Goal: Task Accomplishment & Management: Complete application form

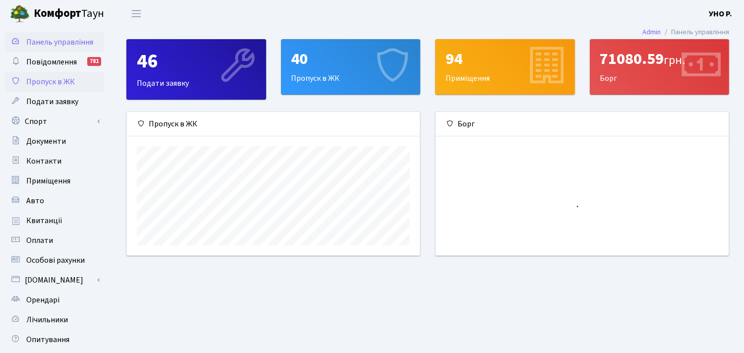
click at [56, 83] on span "Пропуск в ЖК" at bounding box center [50, 81] width 49 height 11
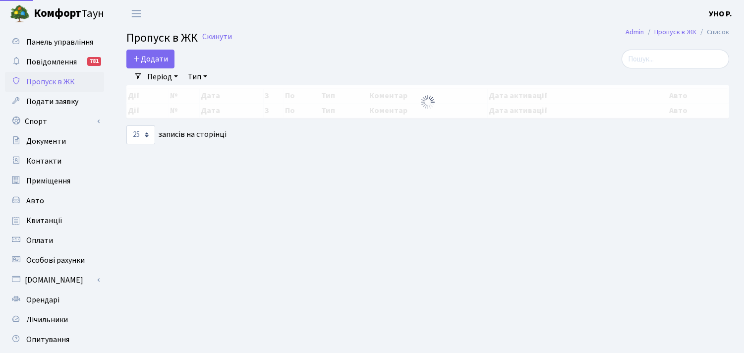
select select "25"
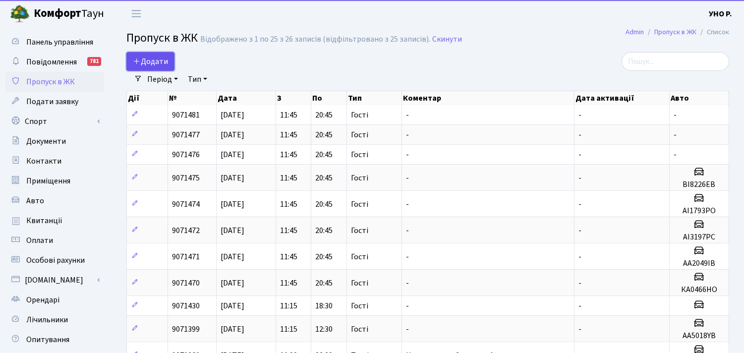
click at [150, 59] on span "Додати" at bounding box center [150, 61] width 35 height 11
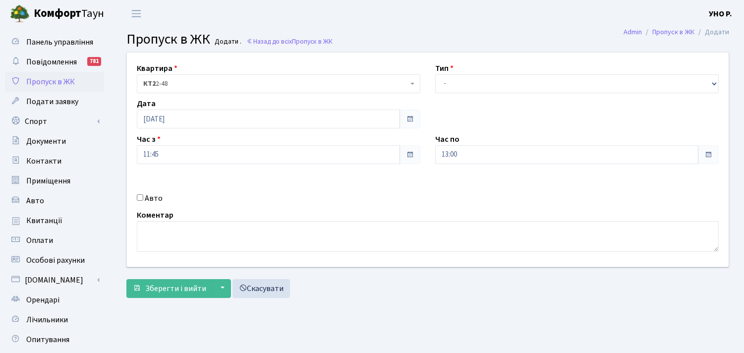
click at [137, 199] on input "Авто" at bounding box center [140, 197] width 6 height 6
checkbox input "true"
paste input "АА 5959"
type input "АА 5959"
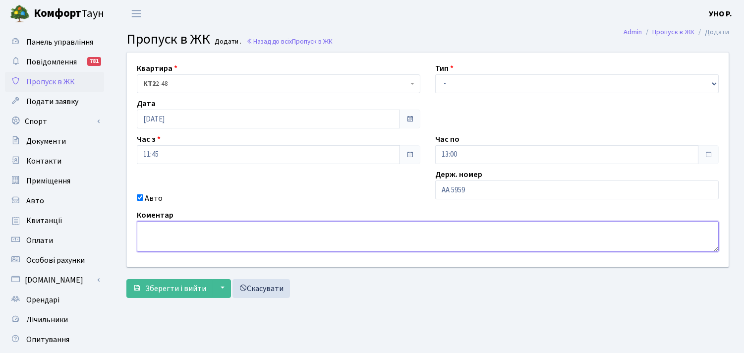
click at [239, 240] on textarea at bounding box center [428, 236] width 582 height 31
type textarea "до відділу оренди"
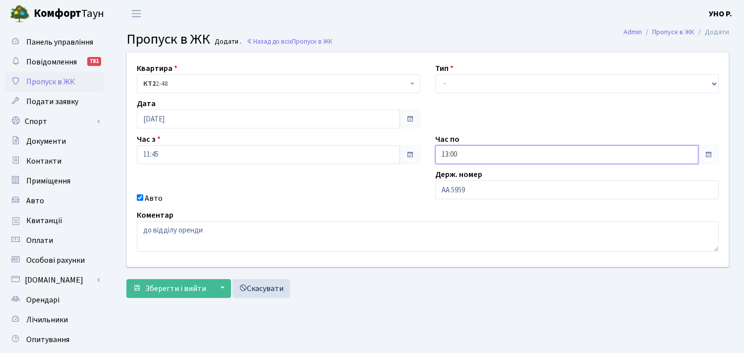
click at [470, 154] on input "13:00" at bounding box center [566, 154] width 263 height 19
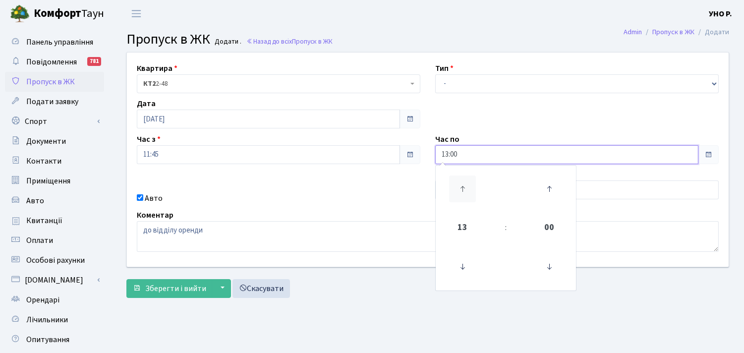
click at [463, 189] on icon at bounding box center [462, 189] width 27 height 27
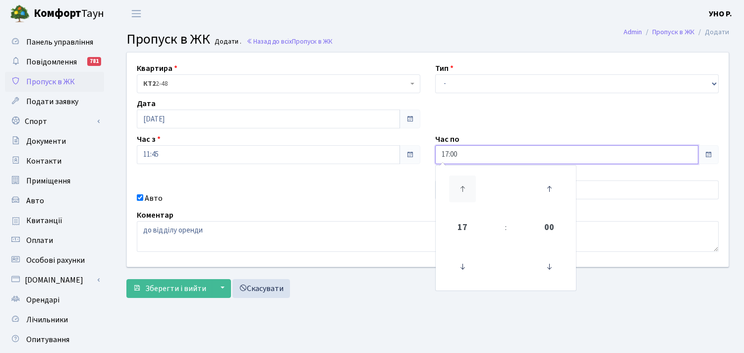
type input "18:00"
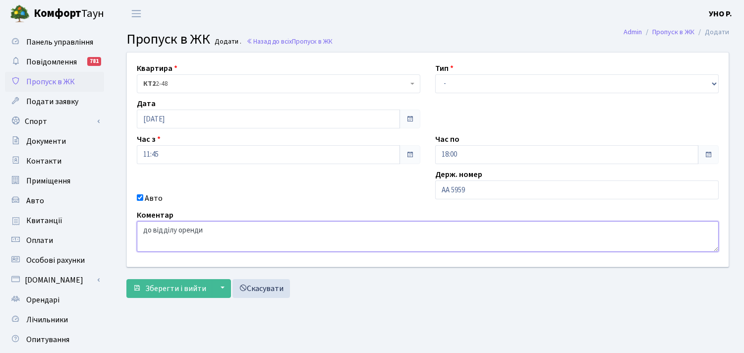
click at [320, 246] on textarea "до відділу оренди" at bounding box center [428, 236] width 582 height 31
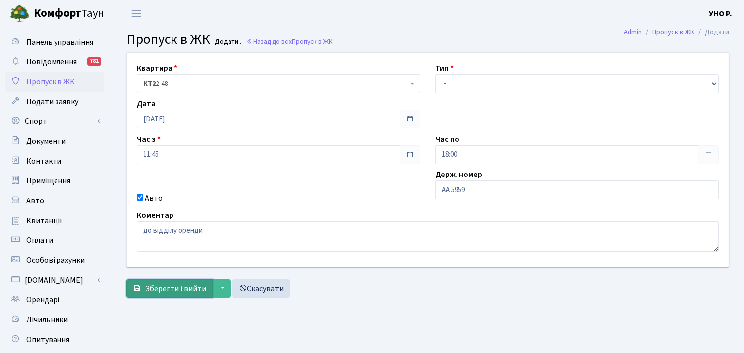
click at [189, 291] on span "Зберегти і вийти" at bounding box center [175, 288] width 61 height 11
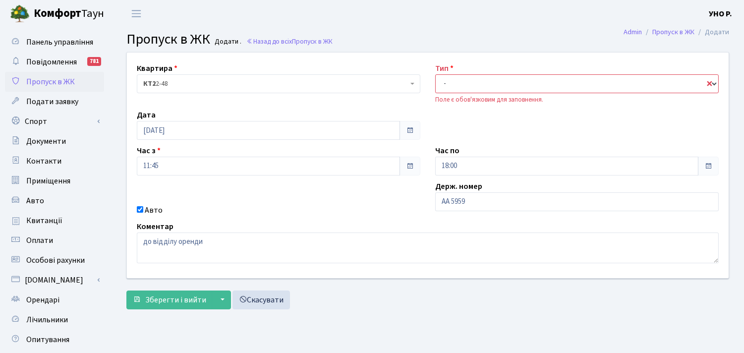
click at [458, 79] on select "- Доставка Таксі Гості Сервіс" at bounding box center [577, 83] width 284 height 19
select select "3"
click at [435, 74] on select "- Доставка Таксі Гості Сервіс" at bounding box center [577, 83] width 284 height 19
click at [186, 302] on span "Зберегти і вийти" at bounding box center [175, 300] width 61 height 11
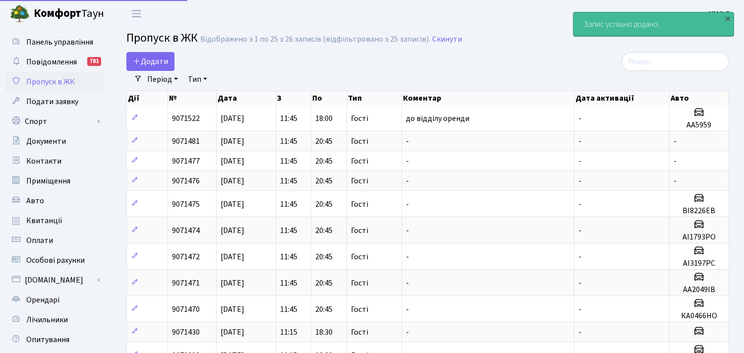
select select "25"
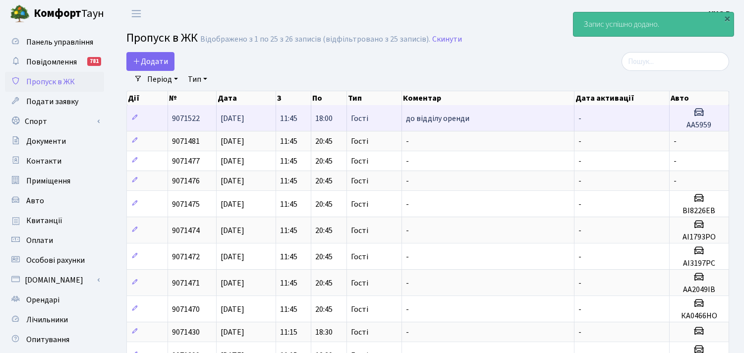
copy span "9071522"
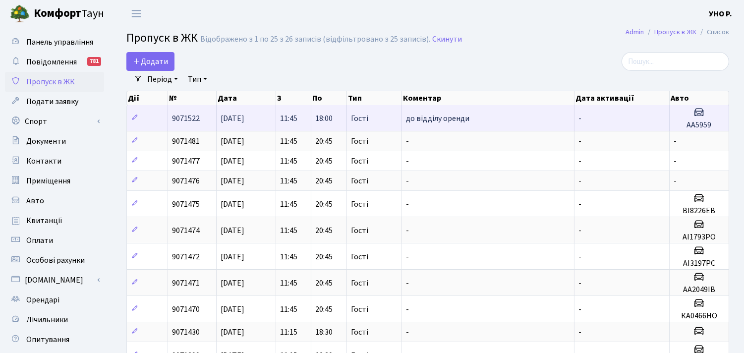
drag, startPoint x: 204, startPoint y: 115, endPoint x: 166, endPoint y: 115, distance: 38.2
click at [166, 115] on tr "9071522 [DATE] 11:45 18:00 Гості до відділу оренди - АА5959" at bounding box center [428, 118] width 602 height 26
